Goal: Information Seeking & Learning: Find specific fact

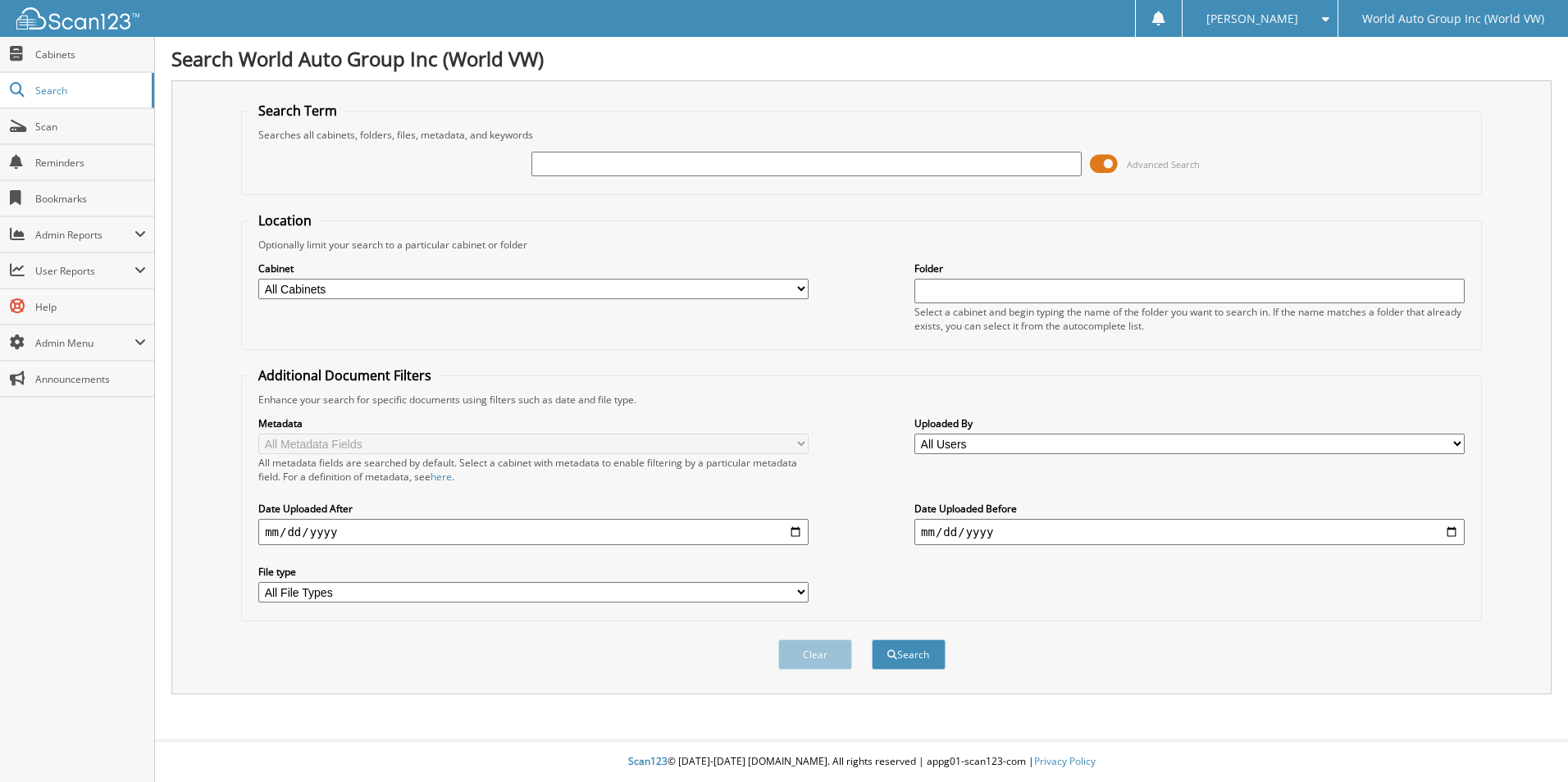
click at [641, 166] on input "text" at bounding box center [807, 163] width 550 height 24
type input "LC229842"
click at [872, 639] on button "Search" at bounding box center [909, 655] width 74 height 31
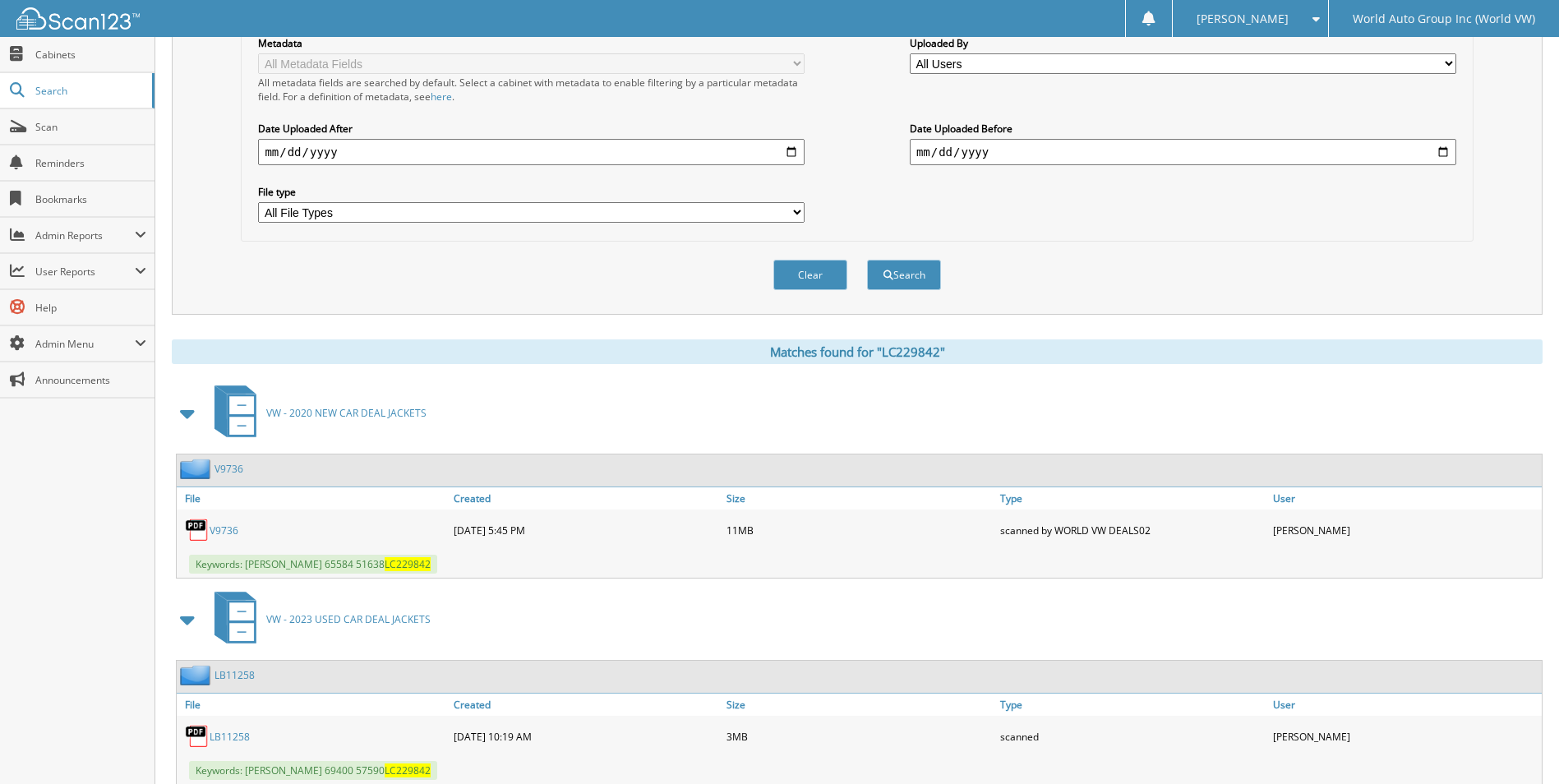
scroll to position [432, 0]
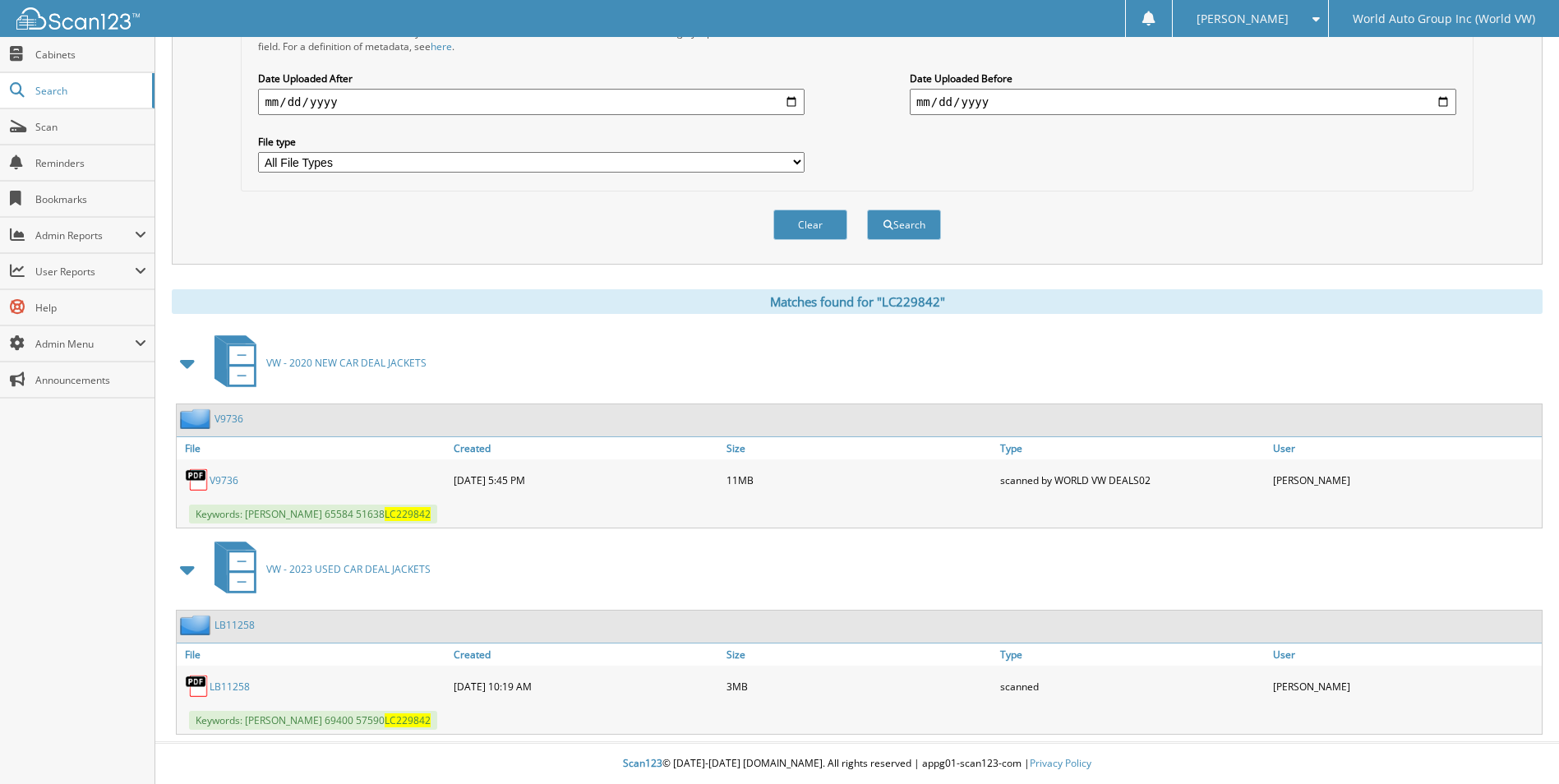
click at [227, 685] on link "LB11258" at bounding box center [230, 686] width 41 height 14
click at [48, 126] on span "Scan" at bounding box center [90, 127] width 111 height 14
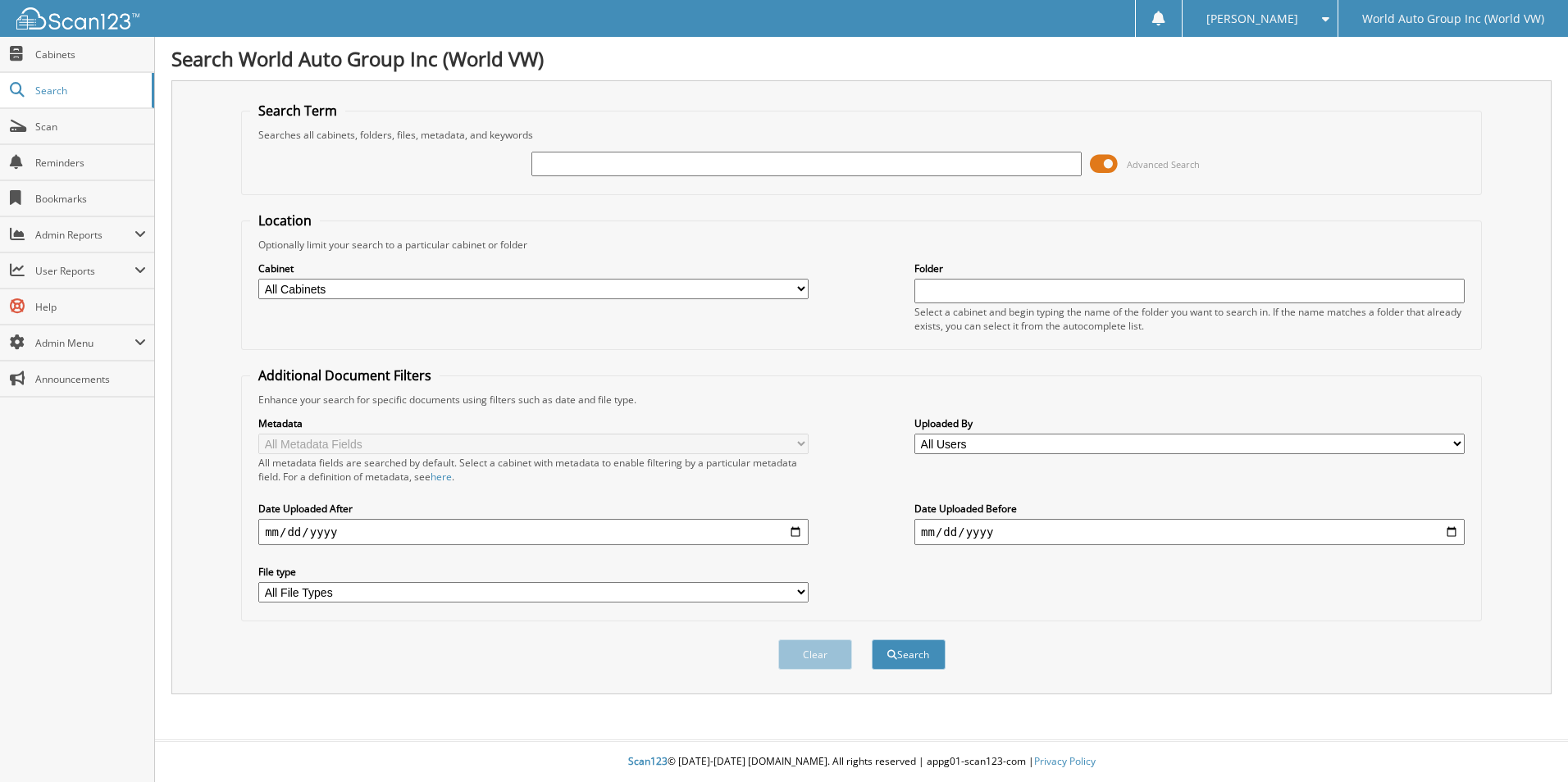
click at [605, 163] on input "text" at bounding box center [807, 163] width 550 height 24
type input "BUFF"
click at [872, 639] on button "Search" at bounding box center [909, 655] width 74 height 31
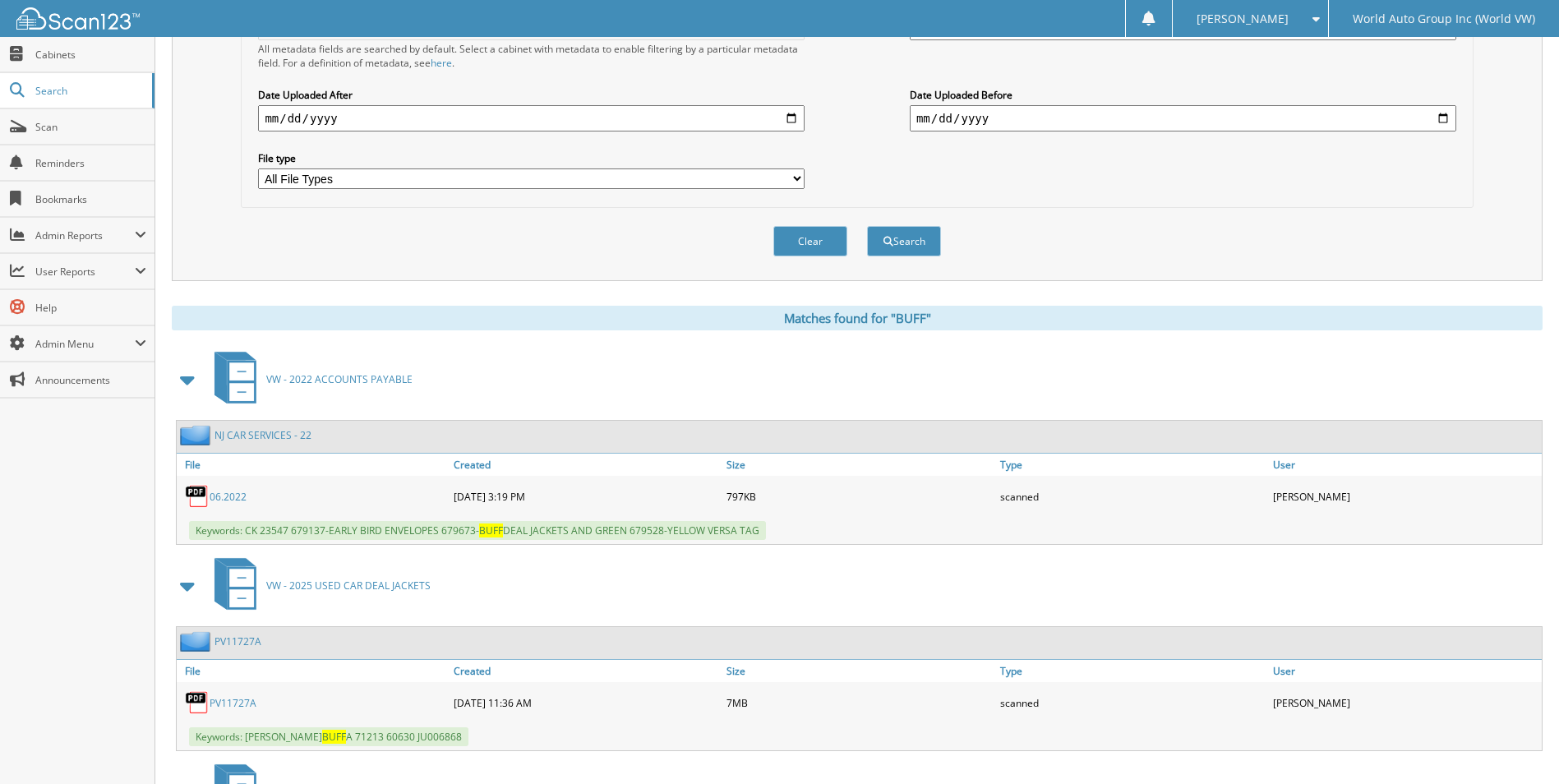
scroll to position [392, 0]
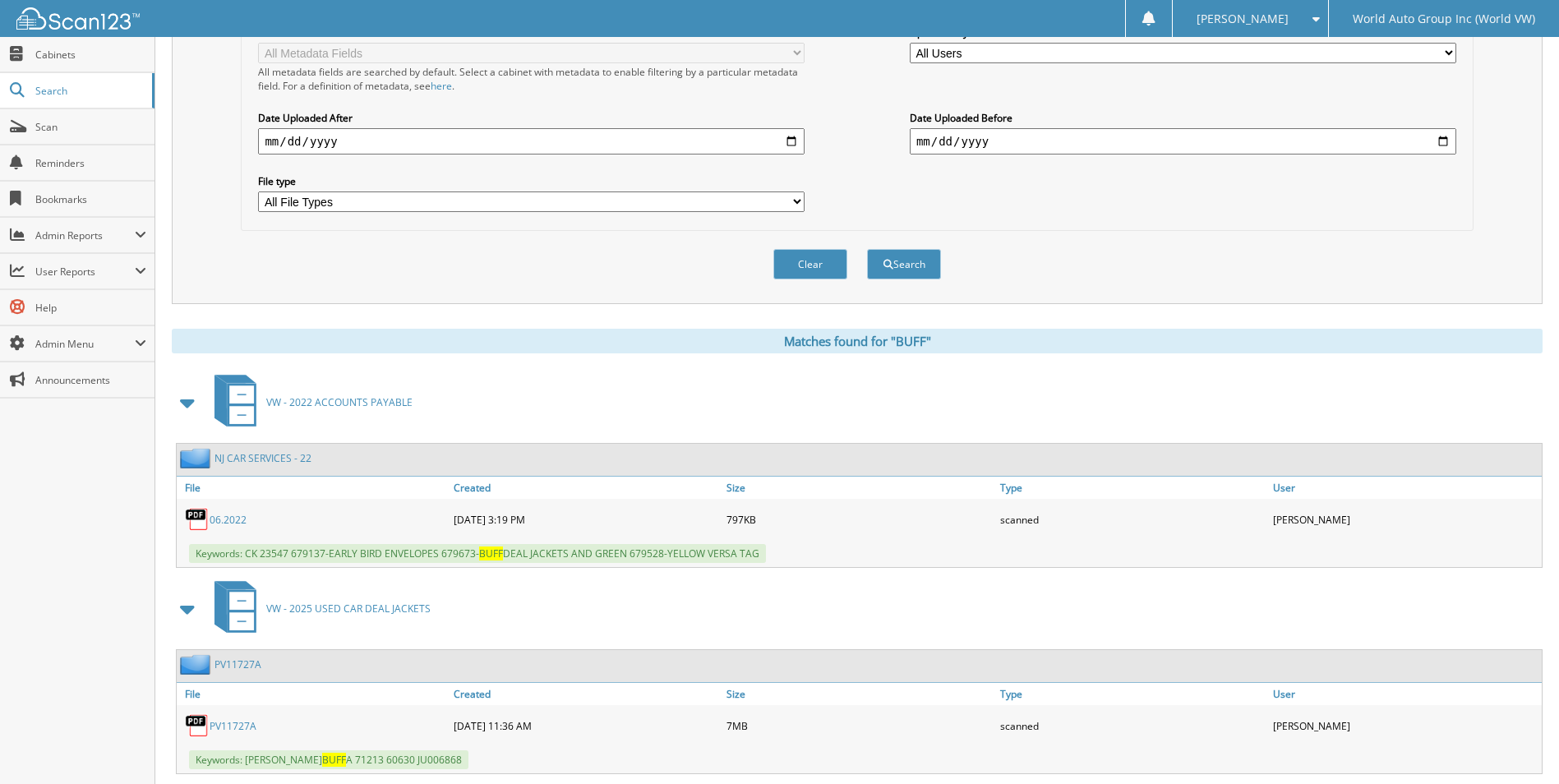
click at [228, 522] on link "06.2022" at bounding box center [228, 519] width 37 height 14
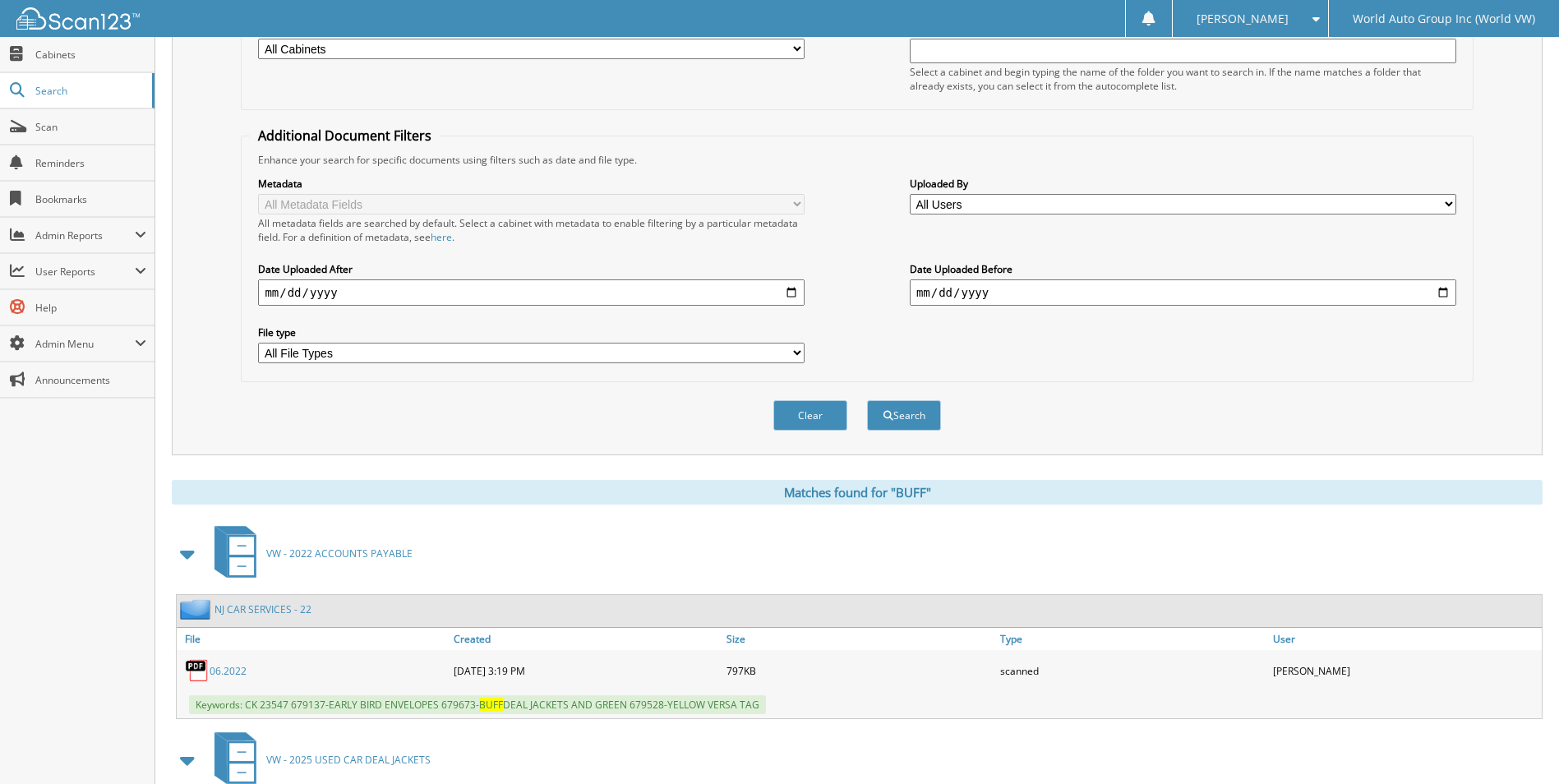
scroll to position [0, 0]
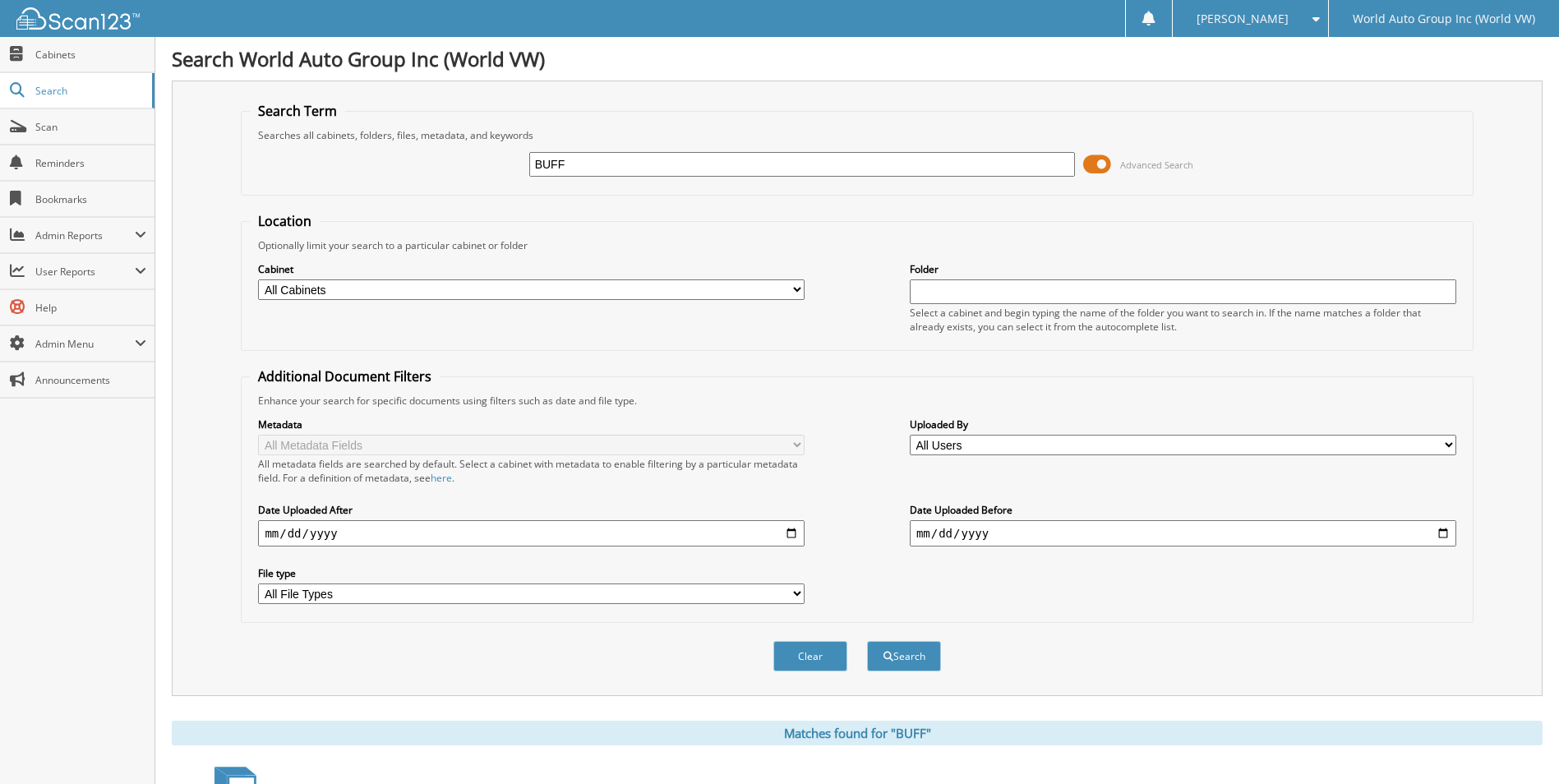
drag, startPoint x: 595, startPoint y: 155, endPoint x: 392, endPoint y: 174, distance: 203.9
click at [392, 174] on div "BUFF Advanced Search" at bounding box center [856, 164] width 1214 height 44
type input "HM221030"
click at [867, 641] on button "Search" at bounding box center [904, 656] width 74 height 31
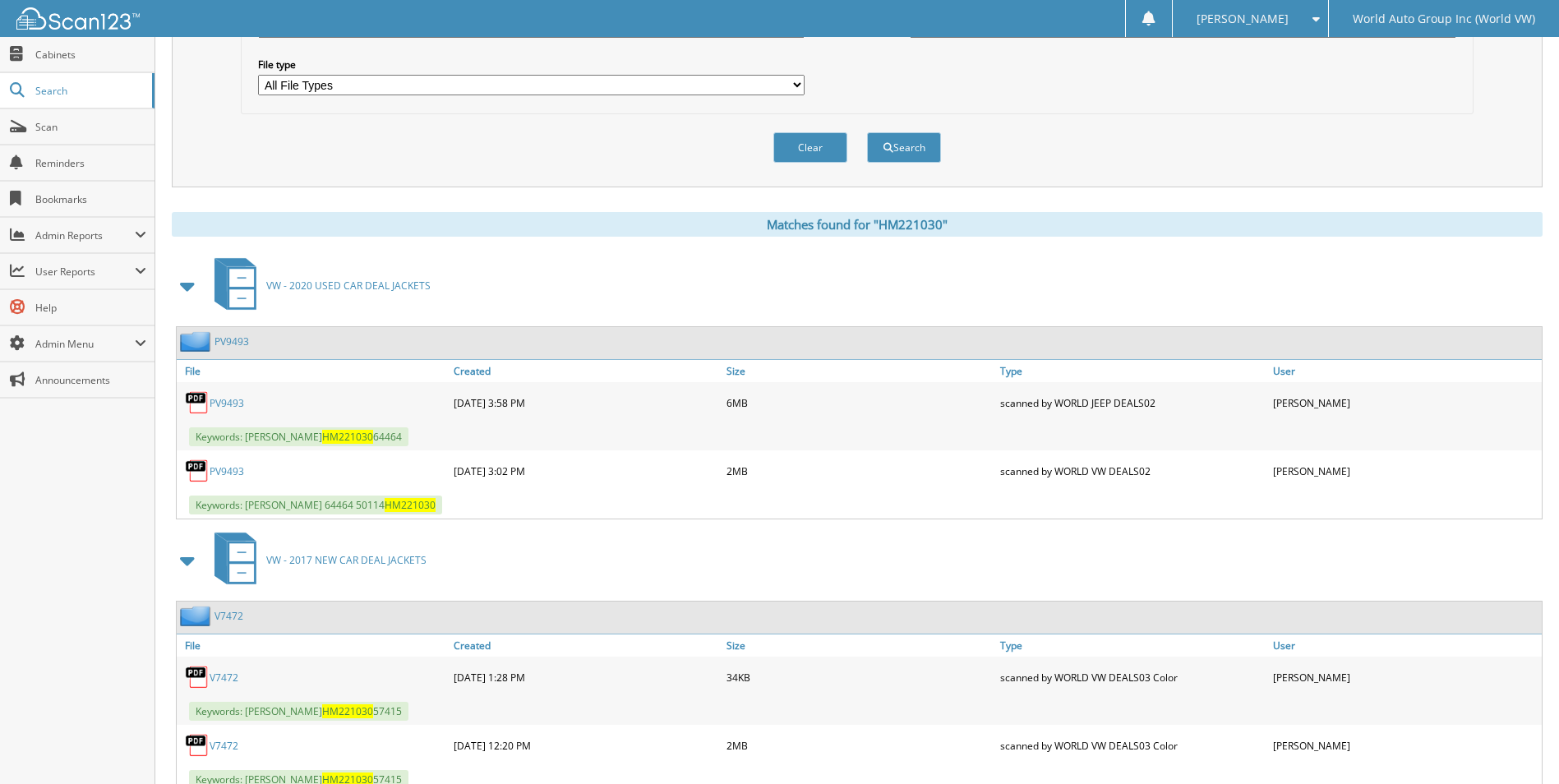
scroll to position [569, 0]
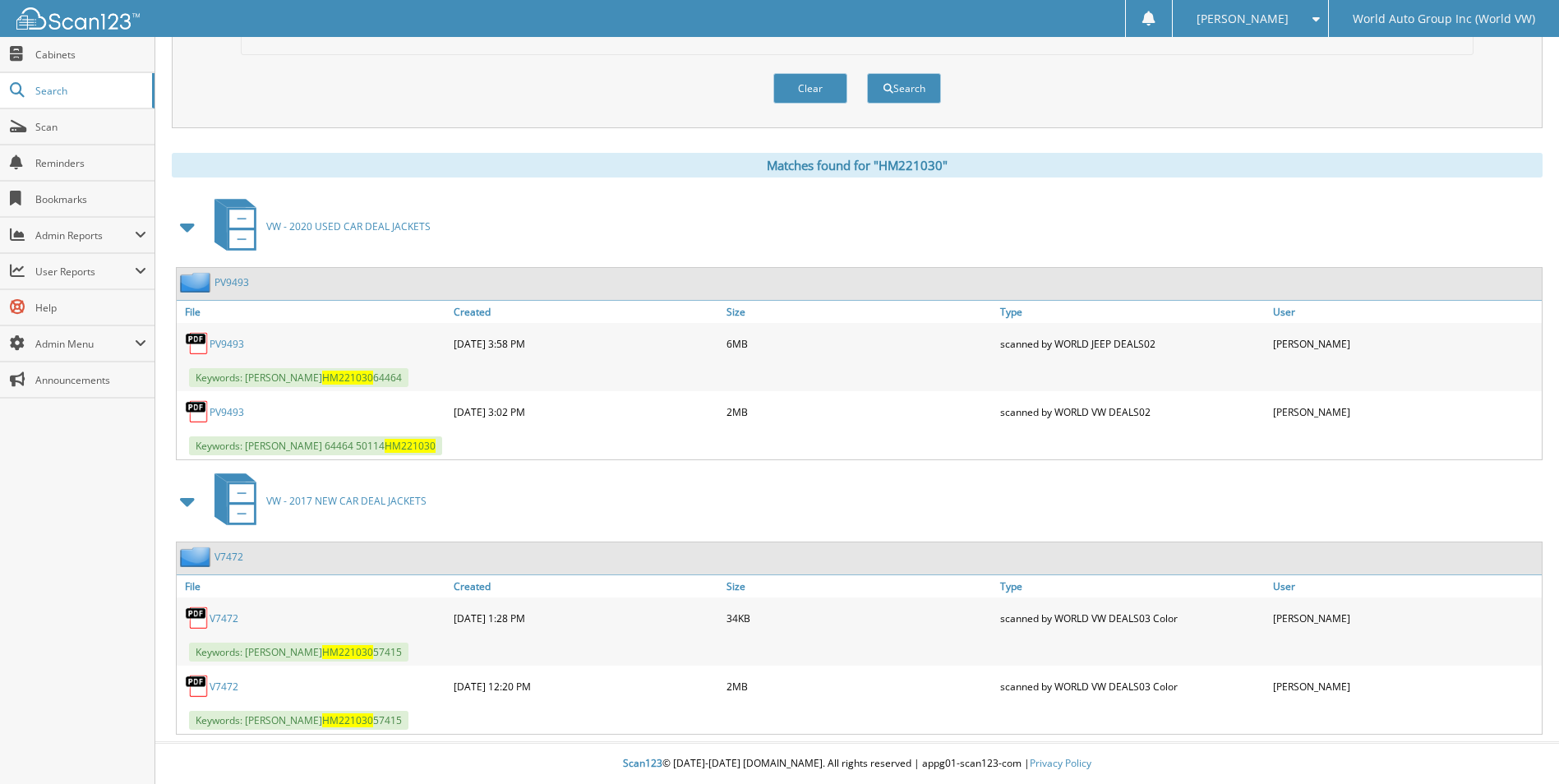
click at [232, 417] on link "PV9493" at bounding box center [227, 411] width 34 height 14
